Goal: Find specific page/section: Find specific page/section

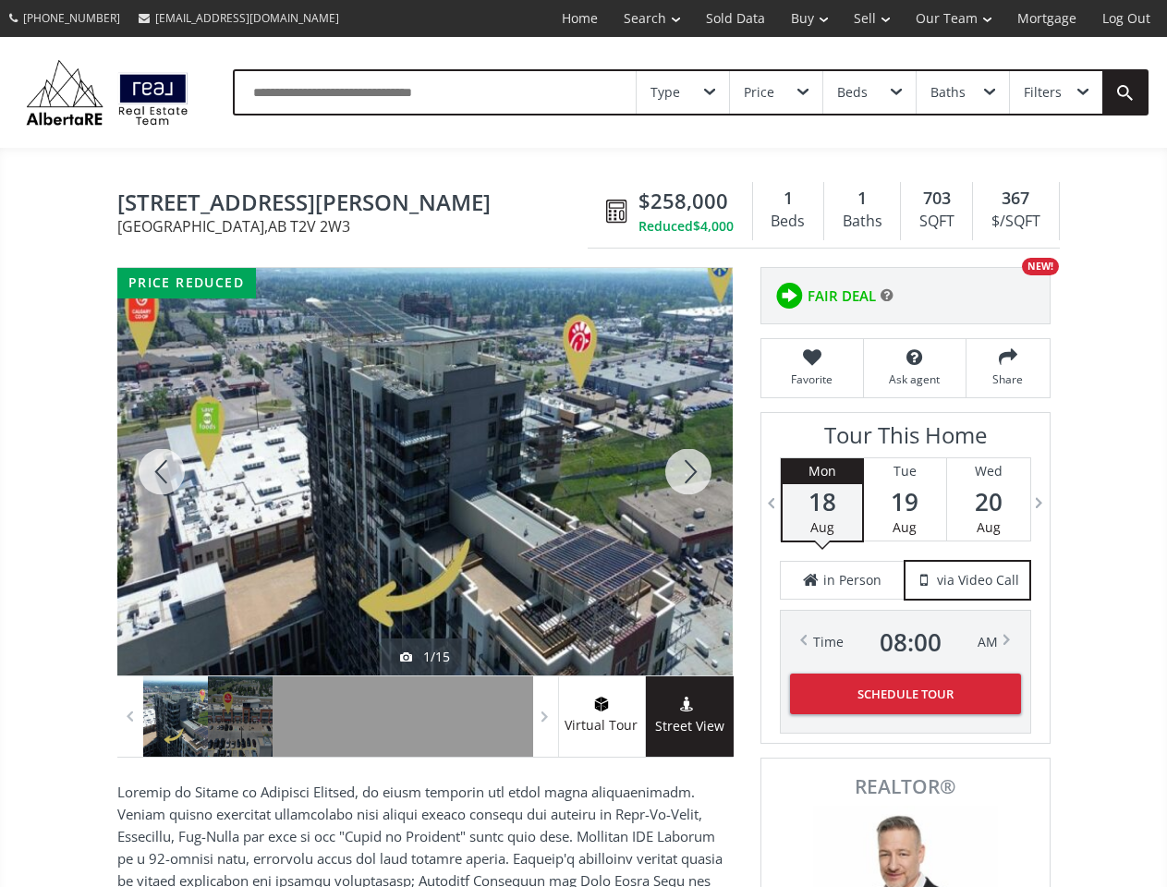
click at [638, 18] on link "Search" at bounding box center [652, 18] width 82 height 37
click at [800, 18] on link "Buy" at bounding box center [809, 18] width 63 height 37
click at [866, 18] on link "Sell" at bounding box center [872, 18] width 62 height 37
click at [952, 18] on link "Our Team" at bounding box center [954, 18] width 102 height 37
click at [1126, 18] on link "Log Out" at bounding box center [1126, 18] width 74 height 37
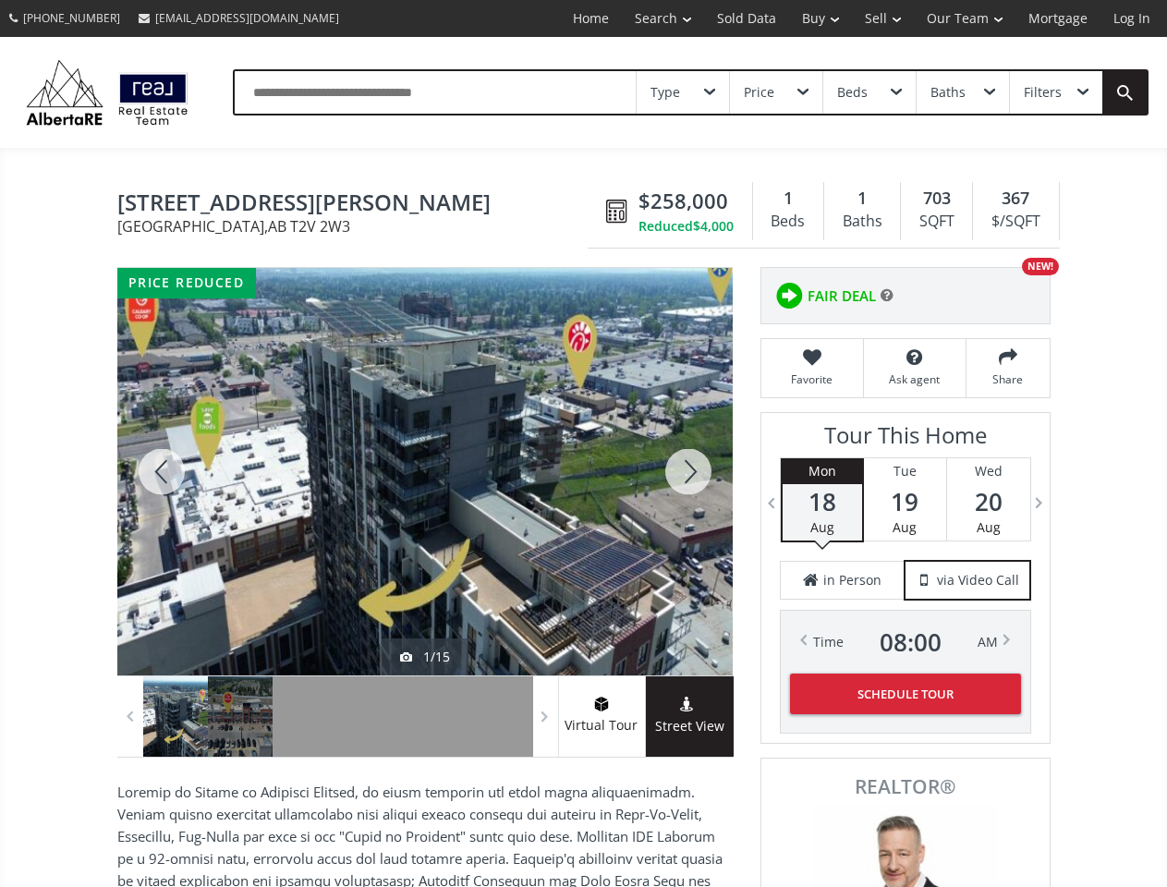
click at [683, 92] on div "Type" at bounding box center [683, 92] width 92 height 42
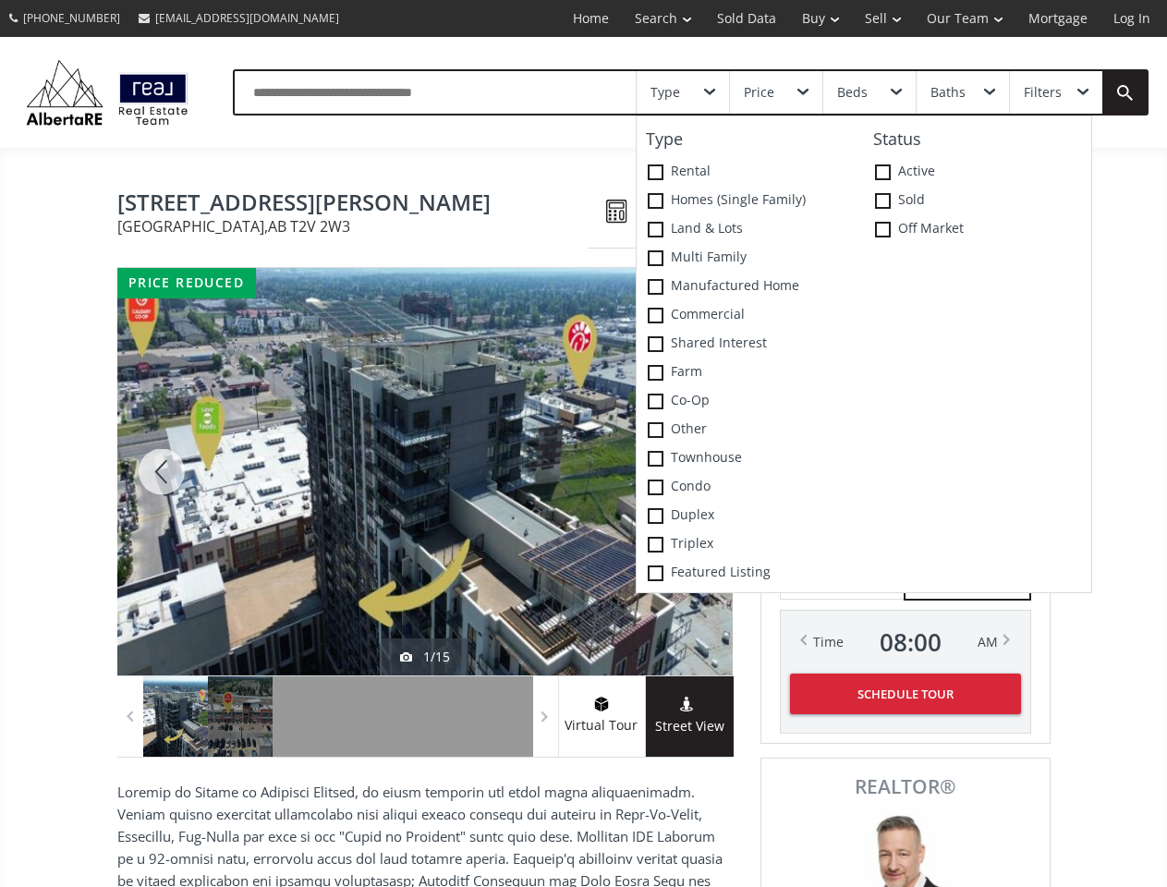
click at [775, 92] on div "Price" at bounding box center [776, 92] width 92 height 42
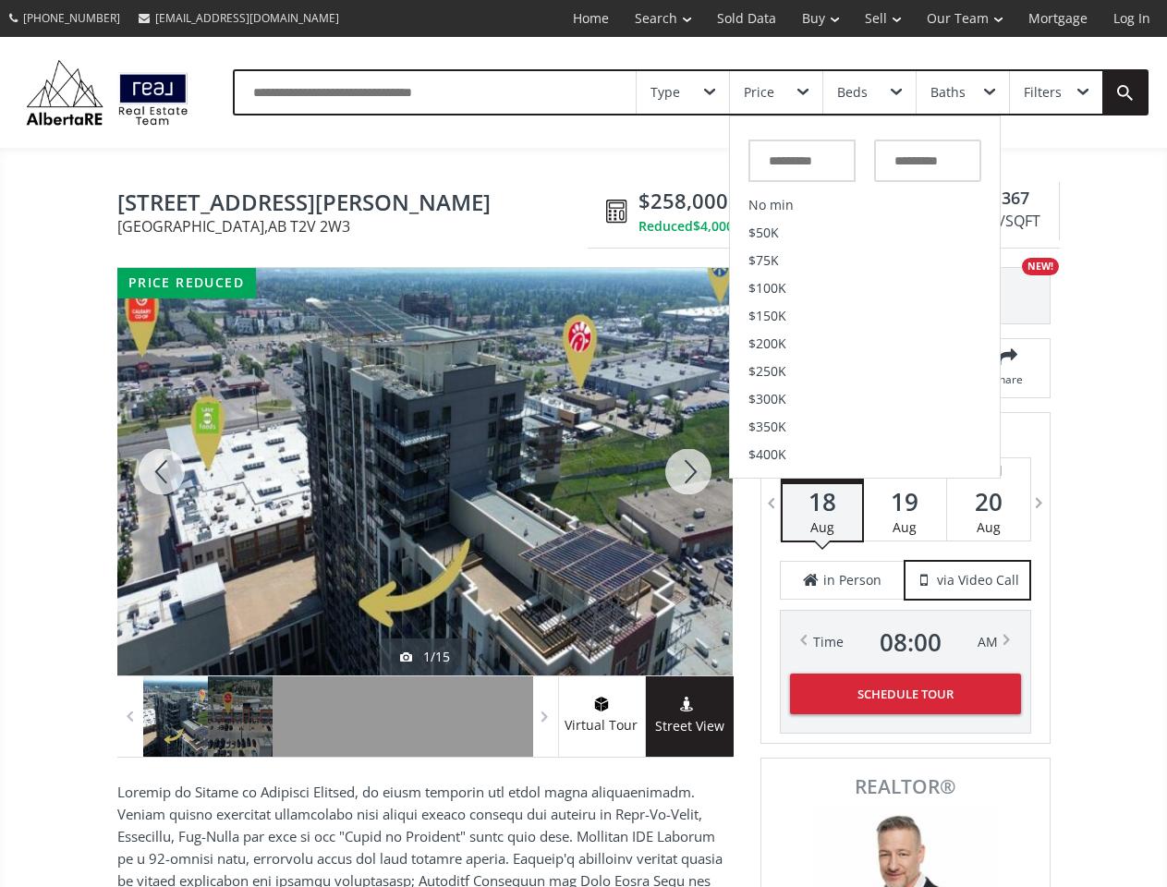
click at [868, 92] on div "Beds" at bounding box center [869, 92] width 92 height 42
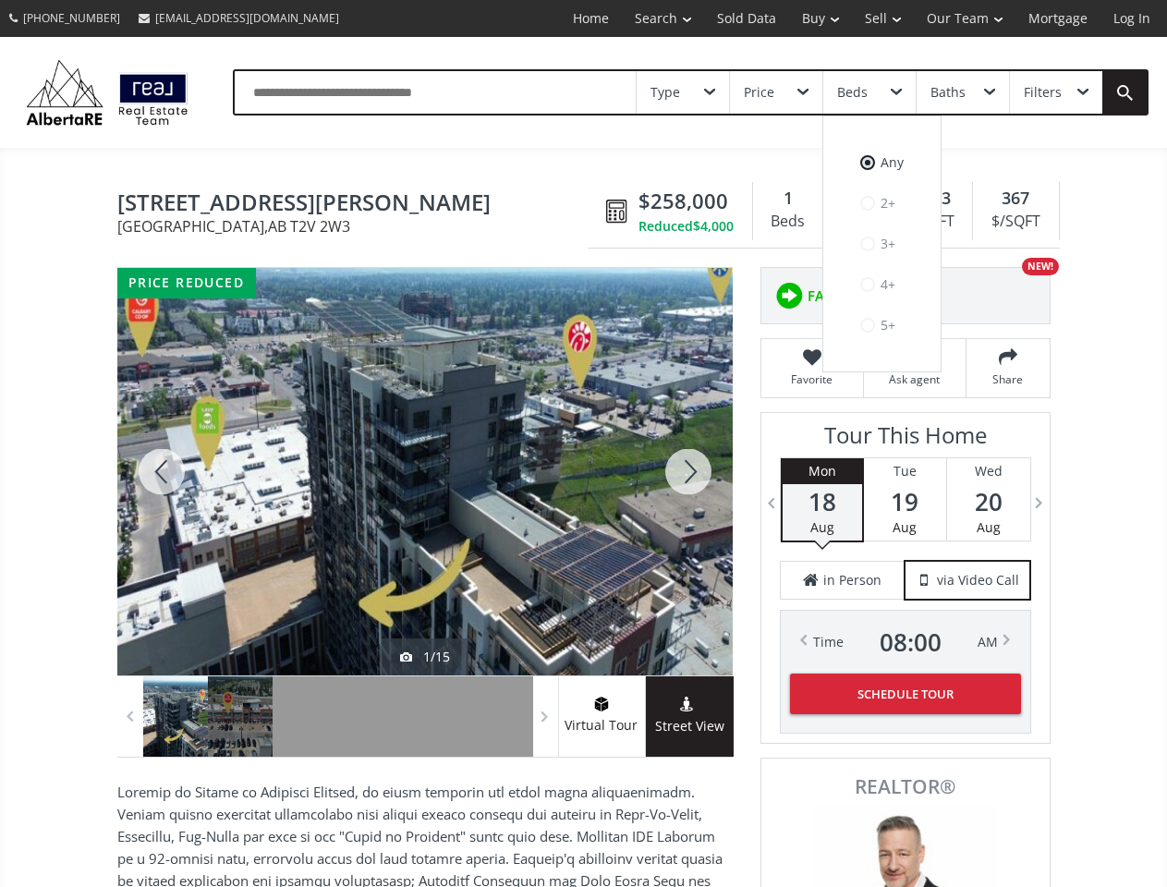
click at [962, 92] on div "Baths" at bounding box center [947, 92] width 35 height 13
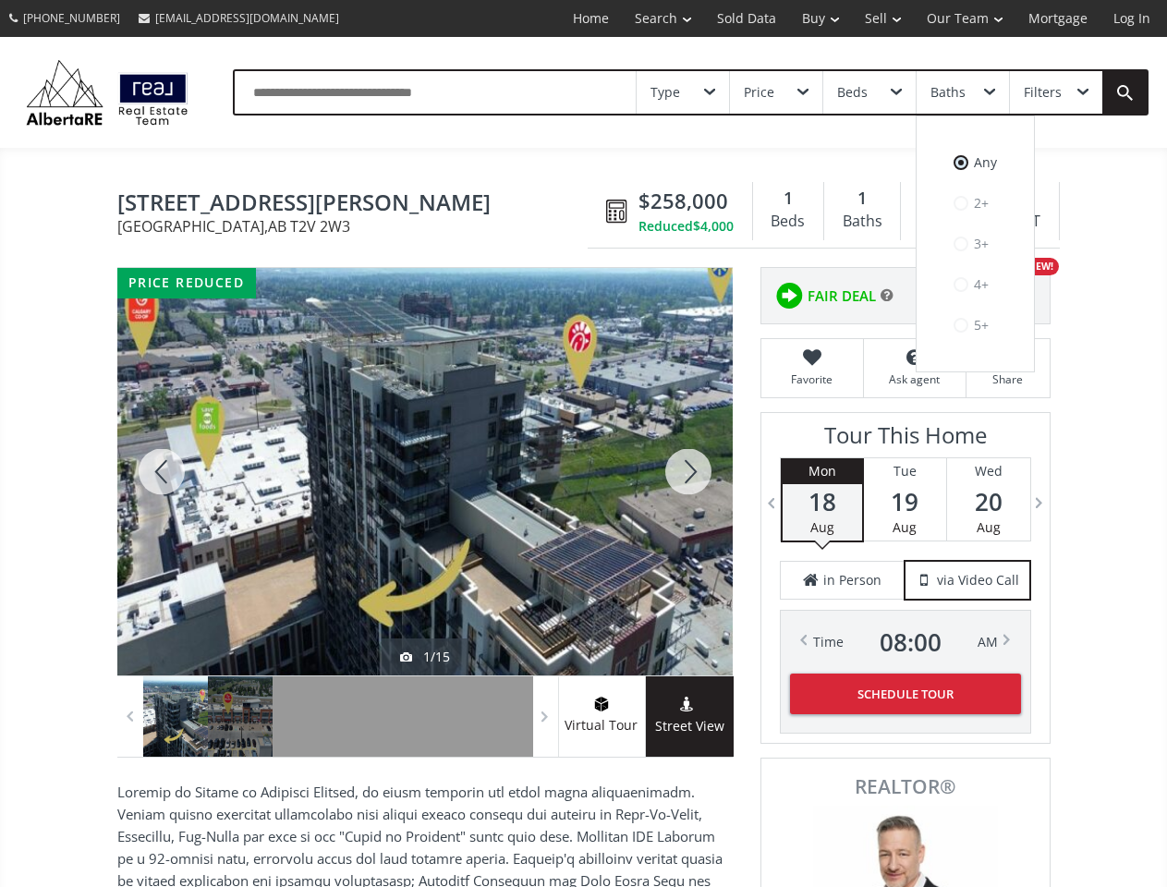
click at [1055, 92] on div "Filters" at bounding box center [1043, 92] width 38 height 13
